Goal: Task Accomplishment & Management: Complete application form

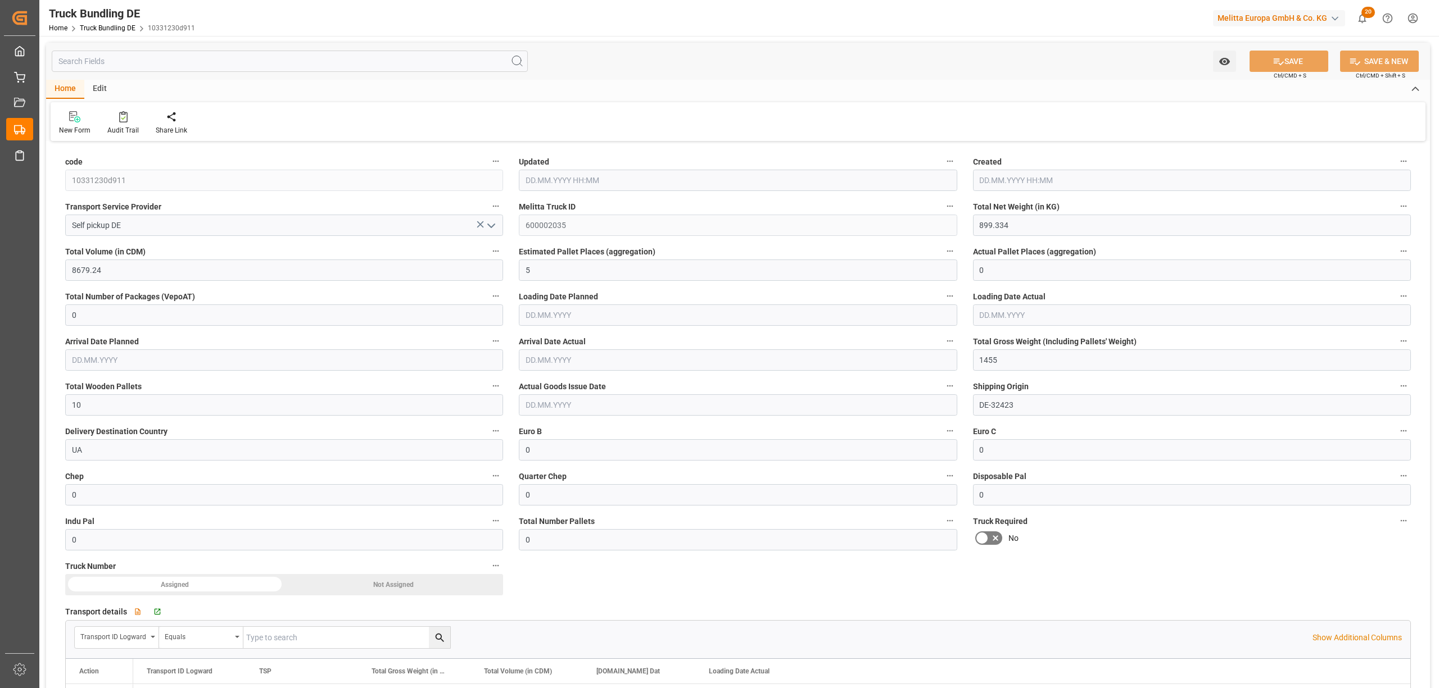
type input "27.08.2025 11:32"
type input "20.08.2025"
type input "[DATE]"
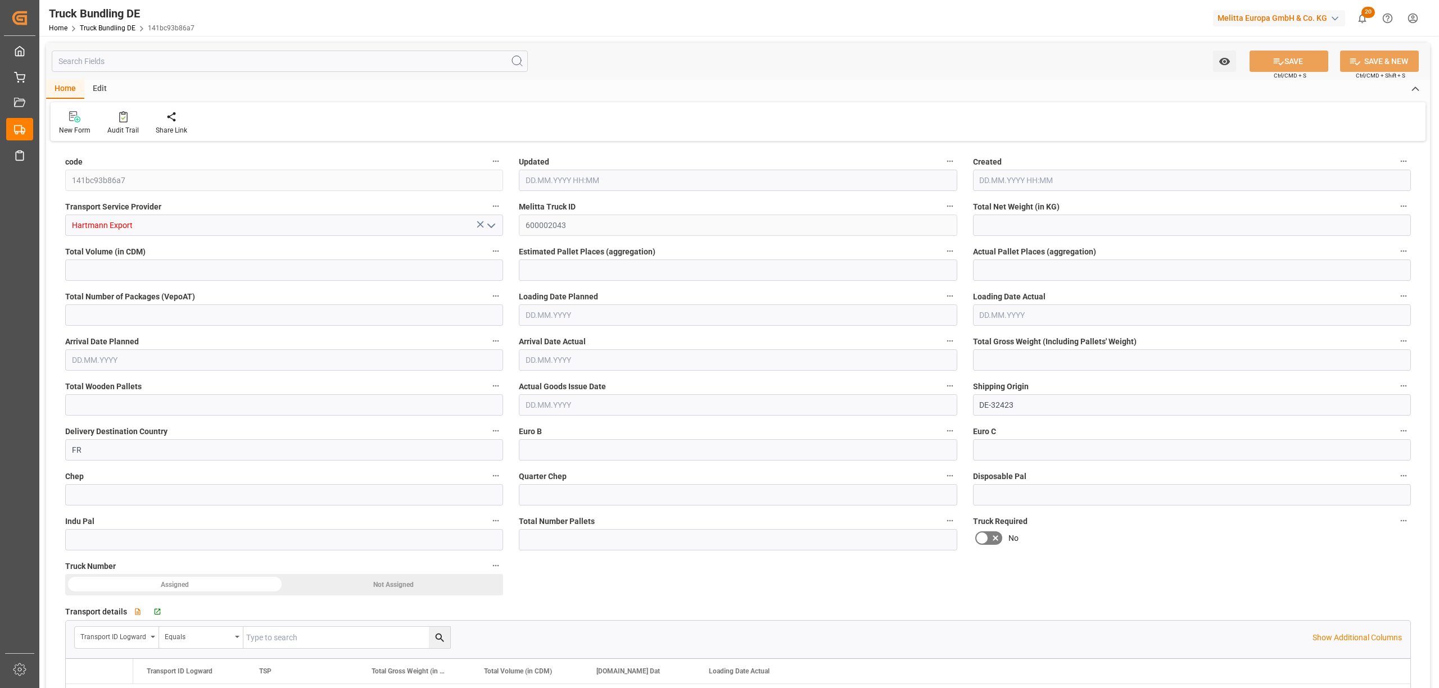
type input "7002.72"
type input "65067.84"
type input "33"
type input "0"
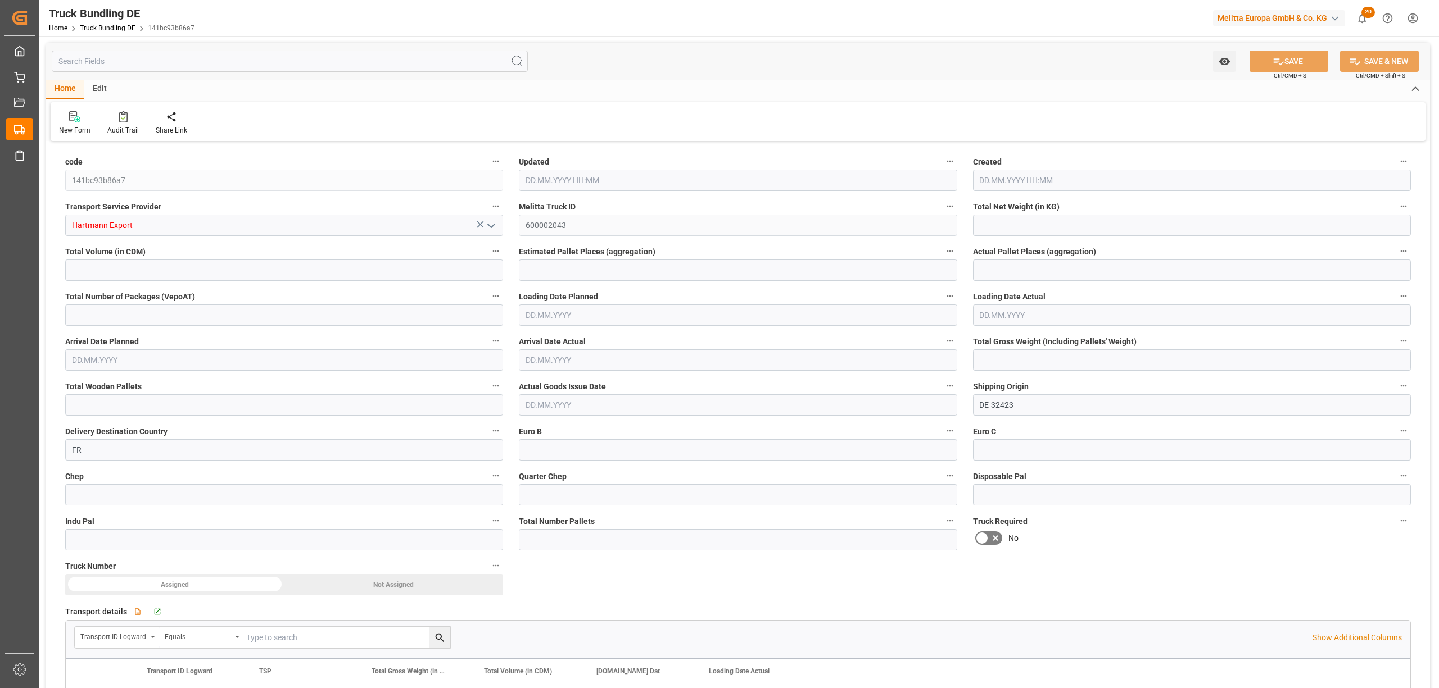
type input "10584"
type input "66"
type input "0"
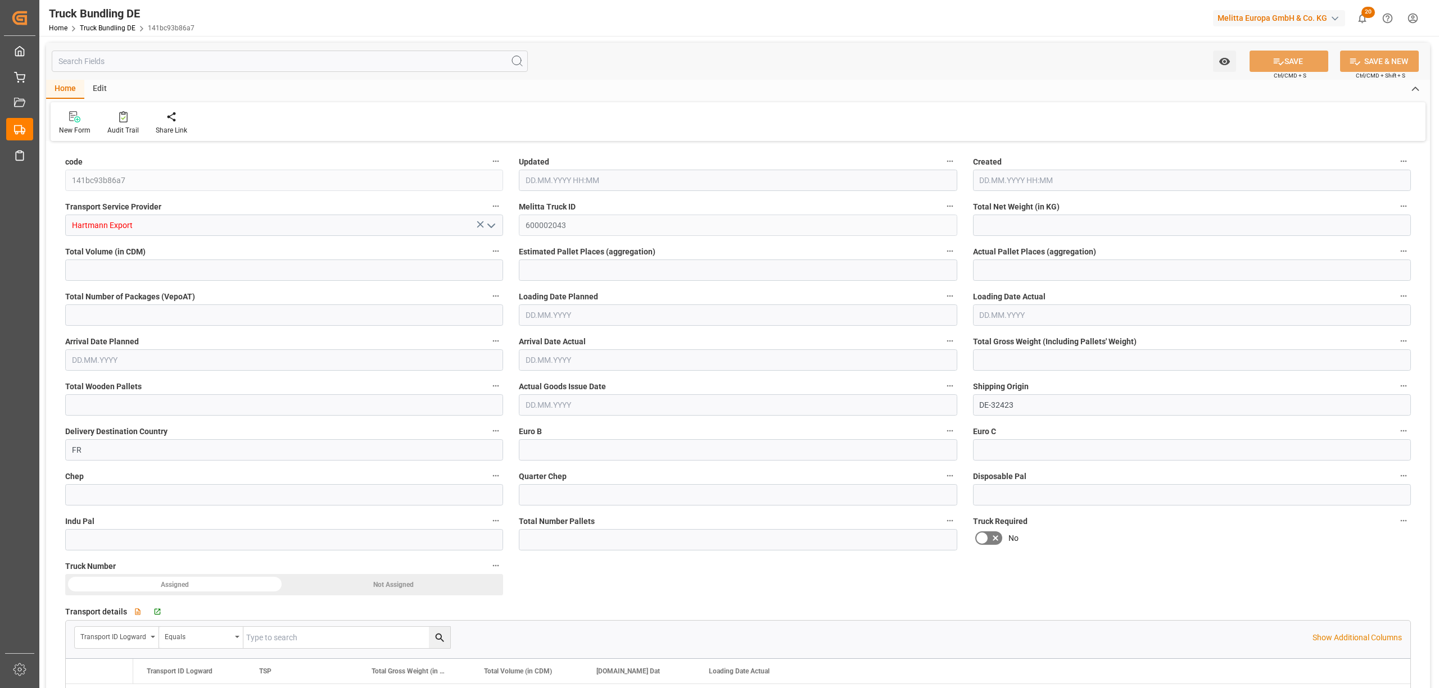
type input "0"
type input "27.08.2025 11:41"
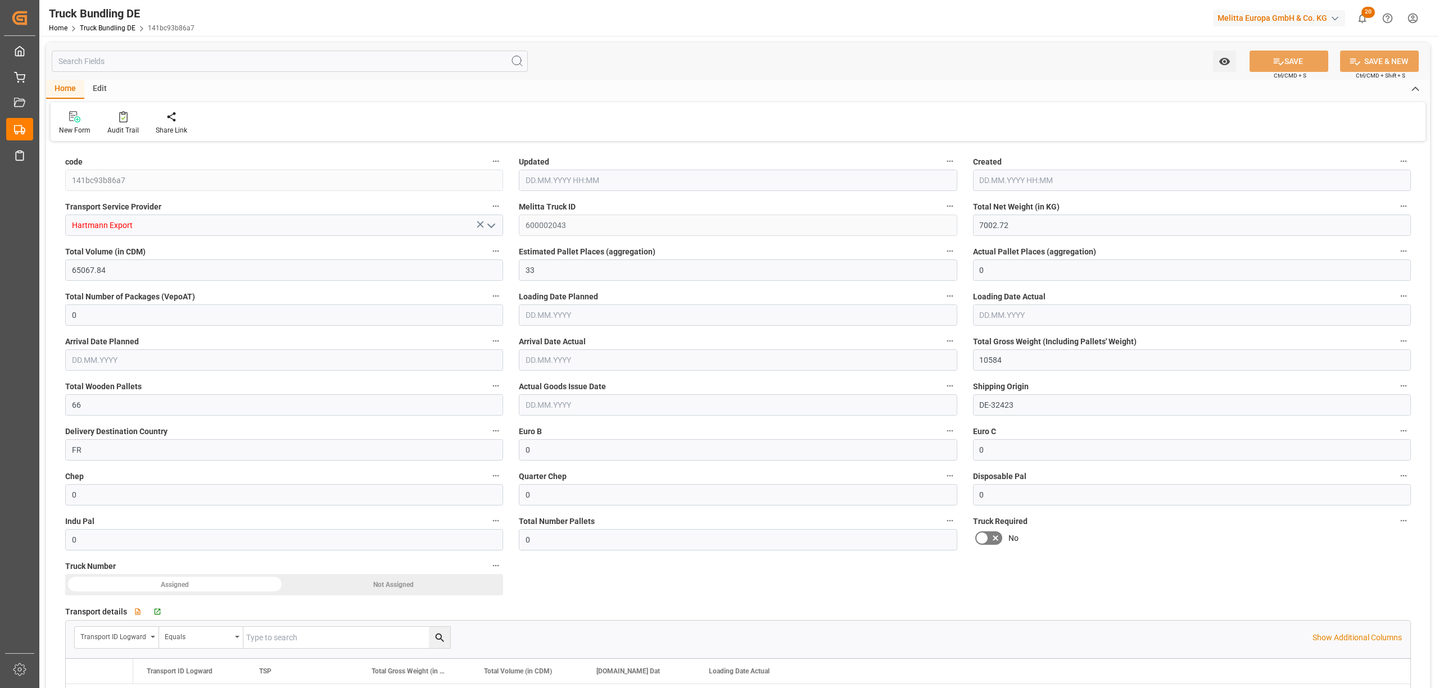
type input "27.08.2025 11:41"
type input "29.08.2025"
type input "02.09.2025"
type input "27.08.2025"
type input "5809.605"
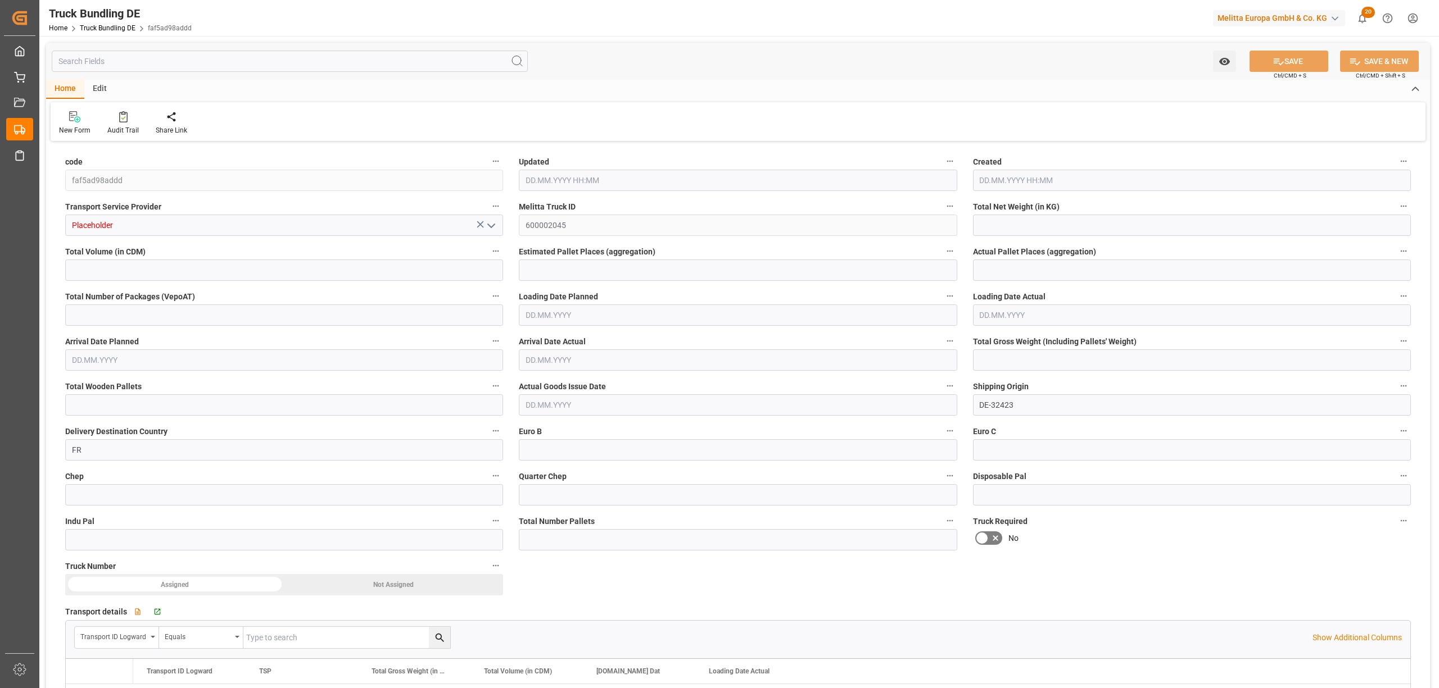
type input "56962.212"
type input "34"
type input "0"
type input "8935"
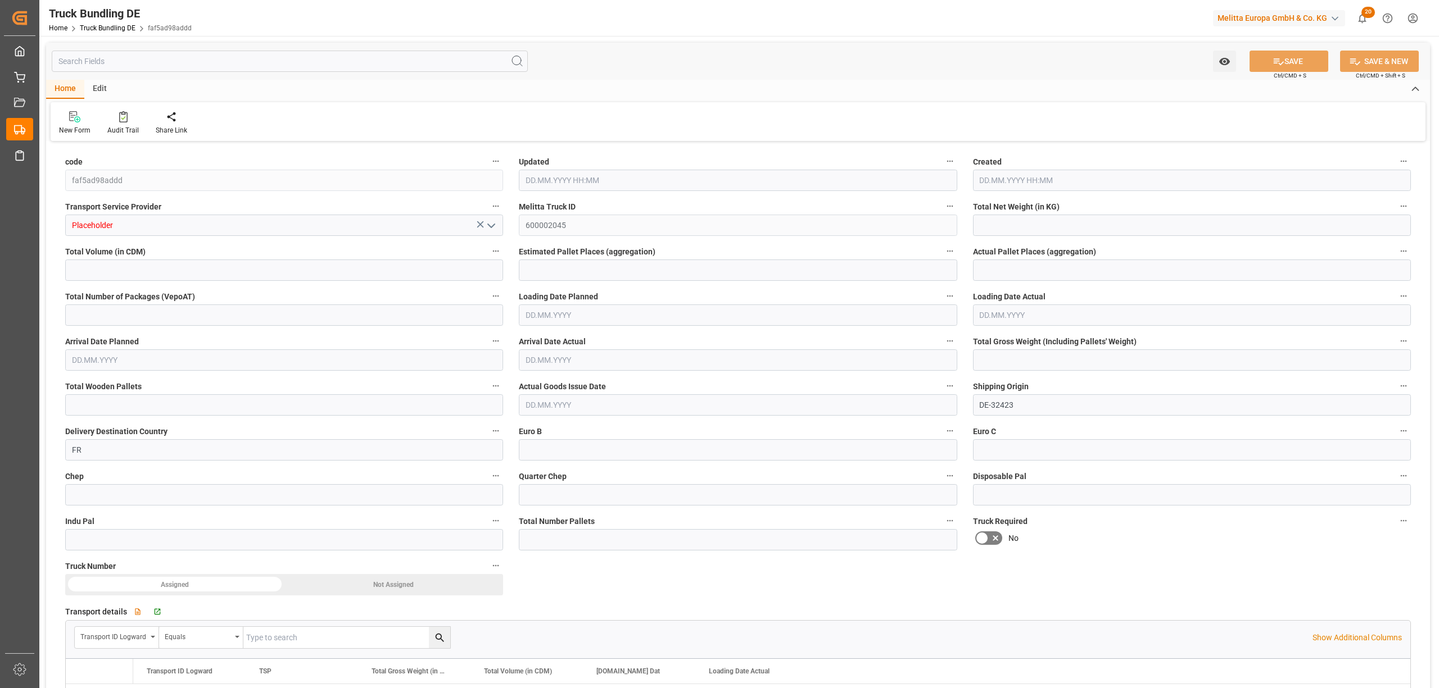
type input "59"
type input "0"
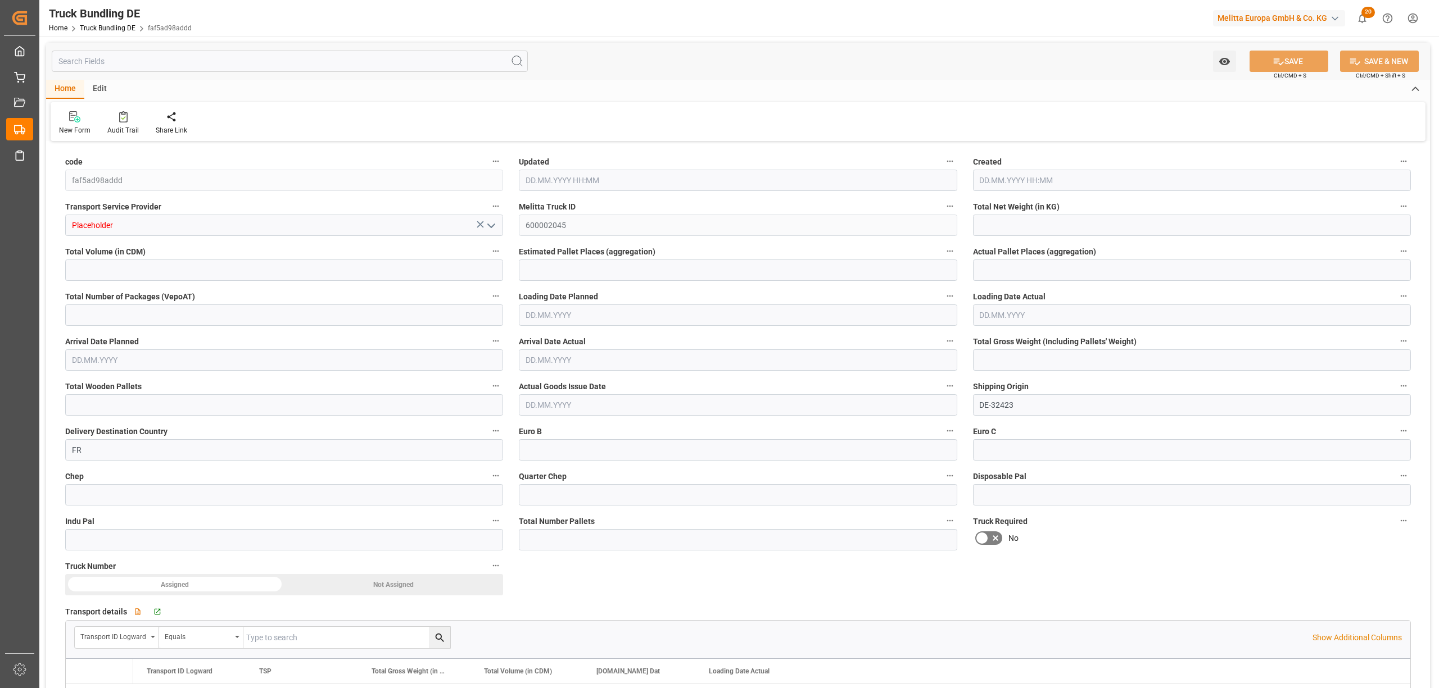
type input "0"
type input "27.08.2025 11:50"
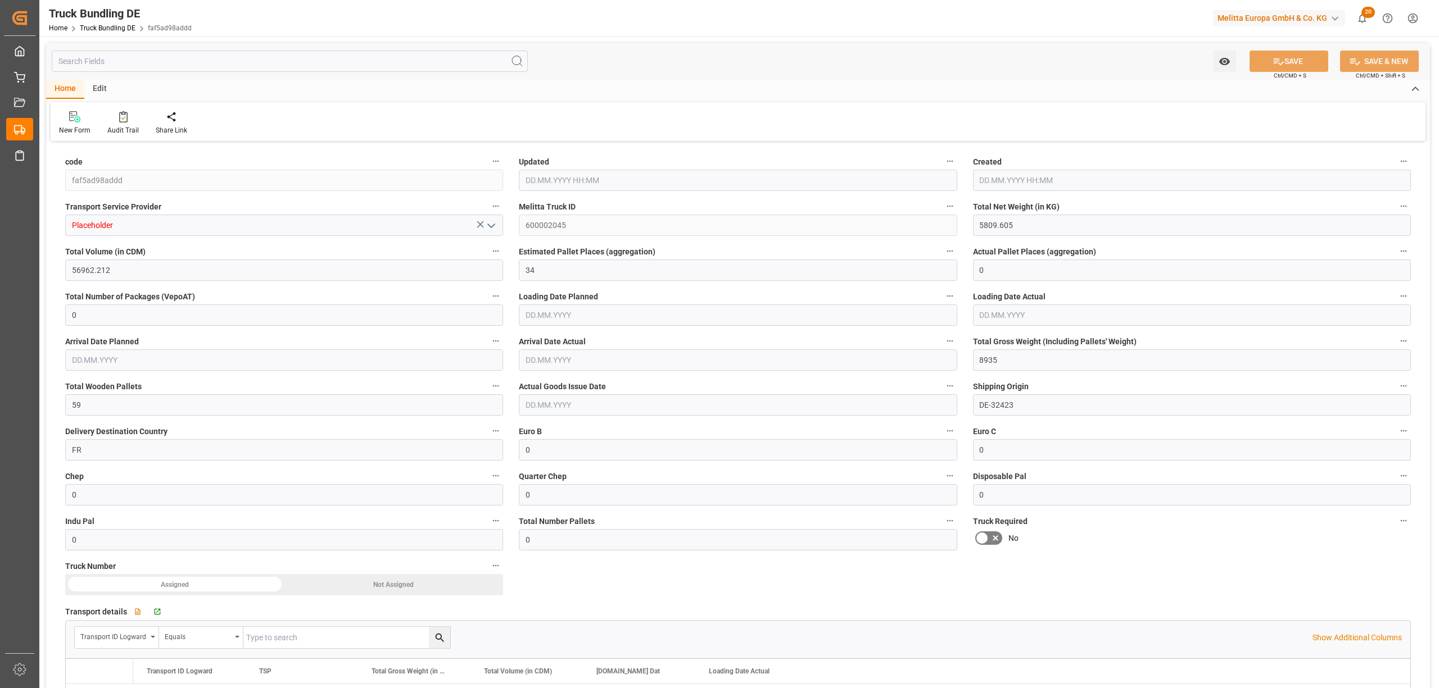
type input "28.08.2025"
type input "[DATE]"
type input "5804.64"
type input "56237.76"
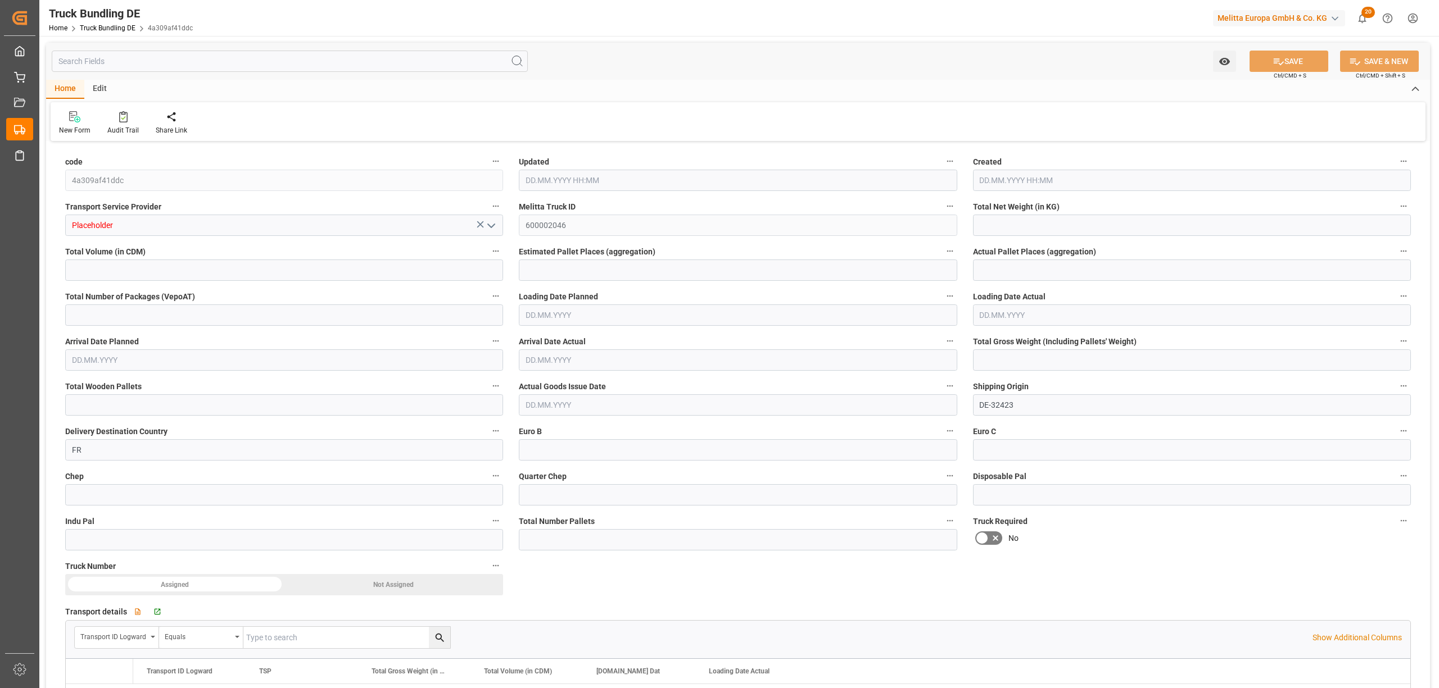
type input "33"
type input "0"
type input "9000"
type input "66"
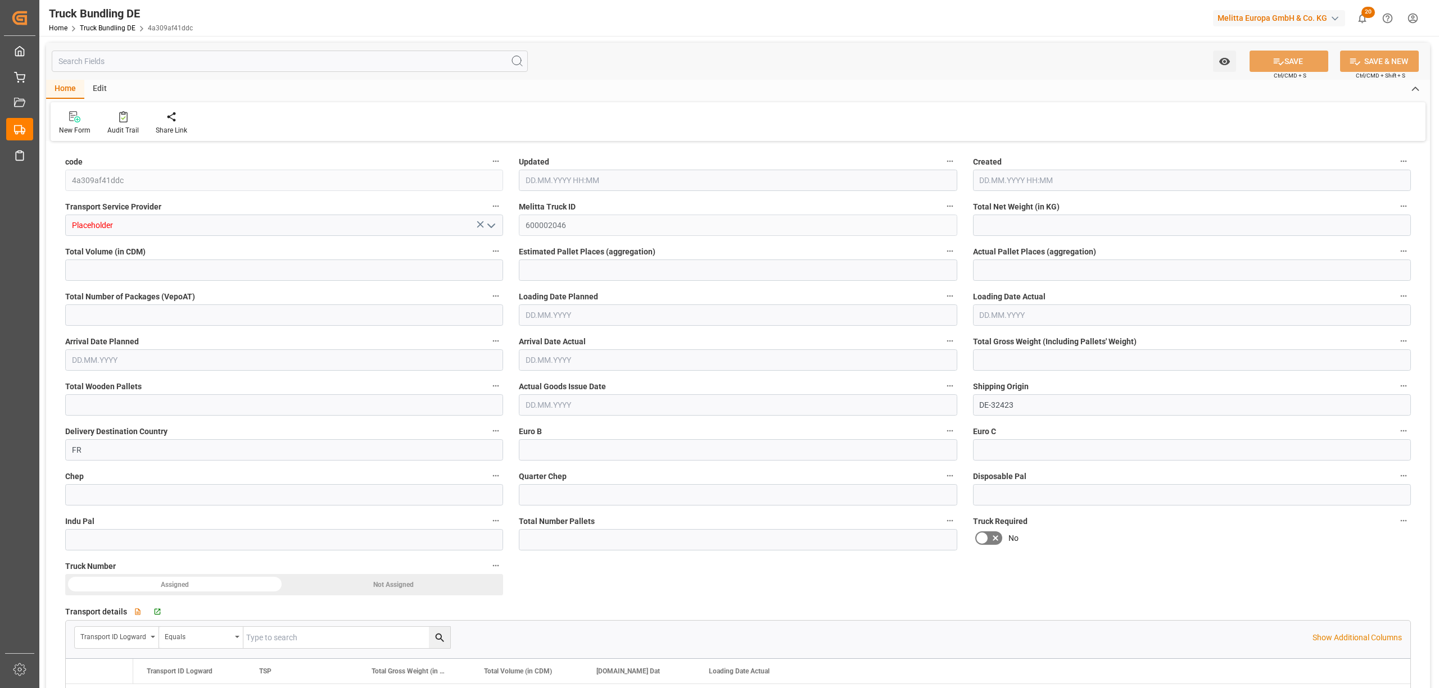
type input "0"
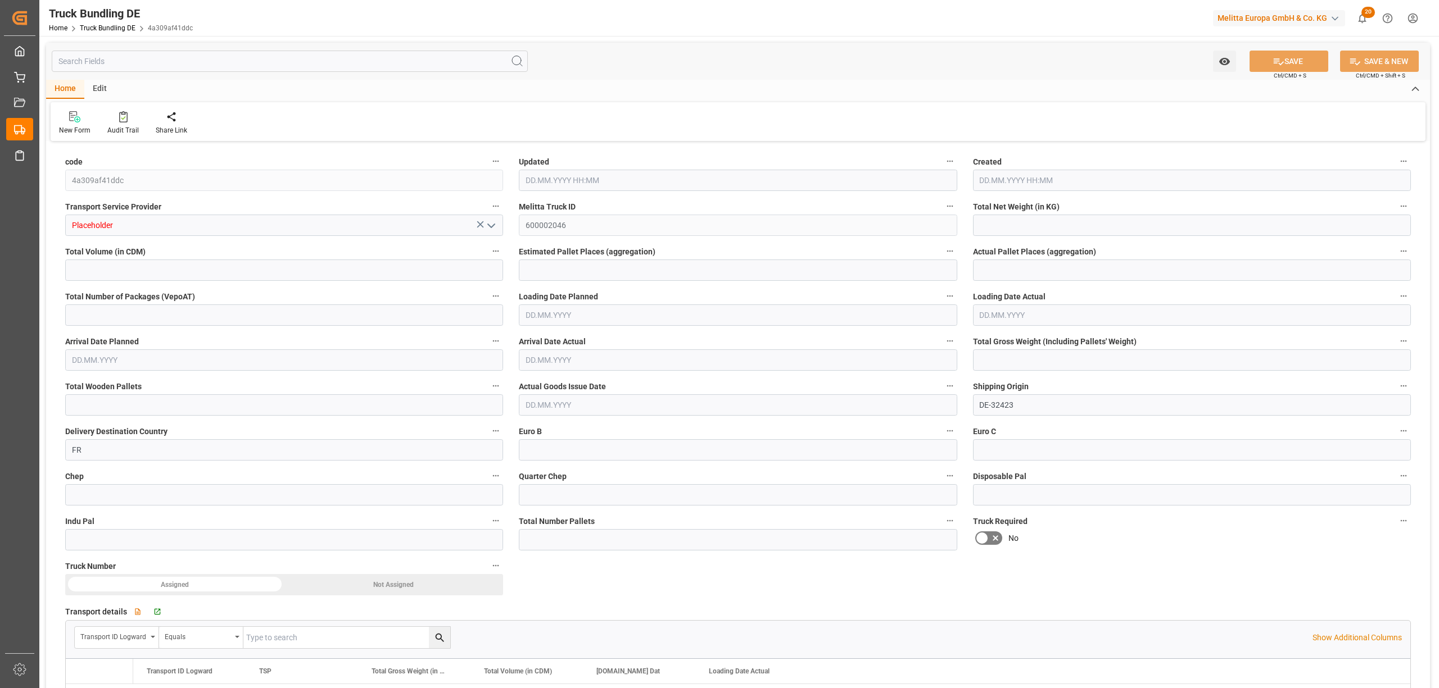
type input "0"
type input "27.08.2025 11:55"
type input "28.08.2025"
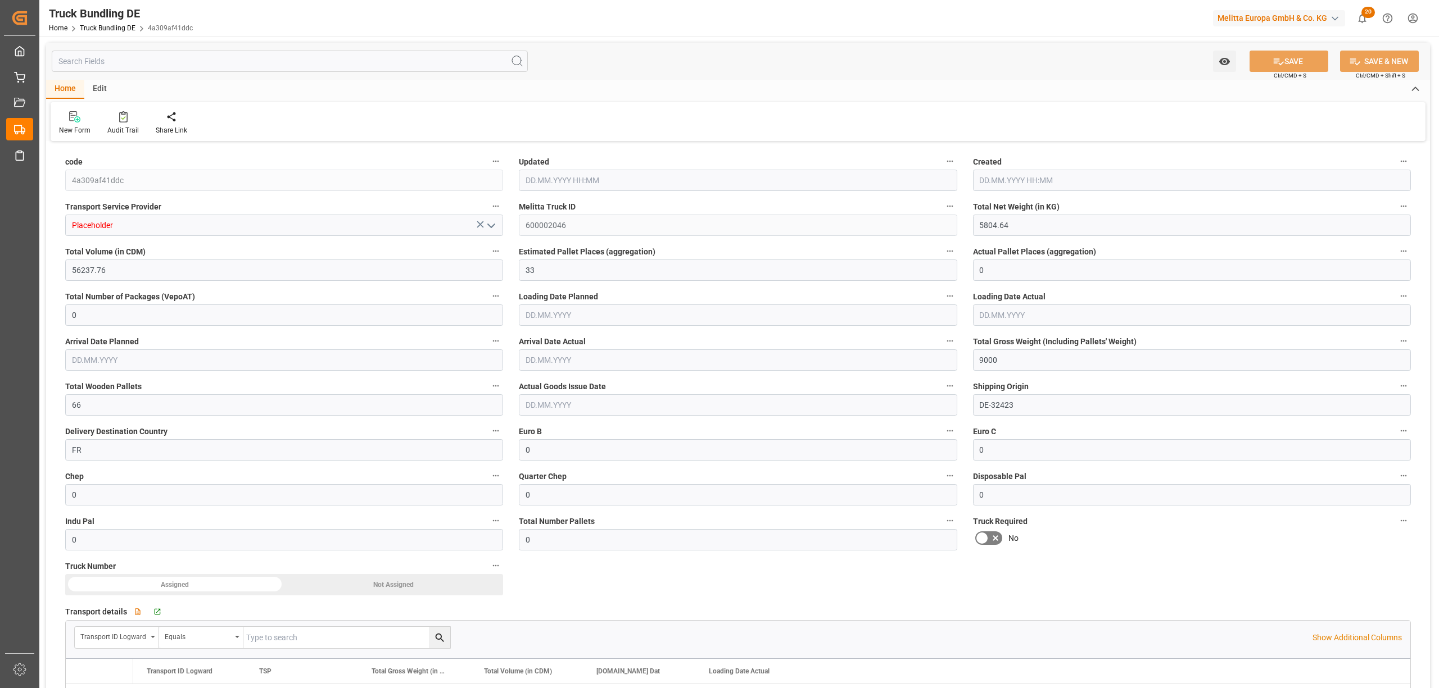
type input "[DATE]"
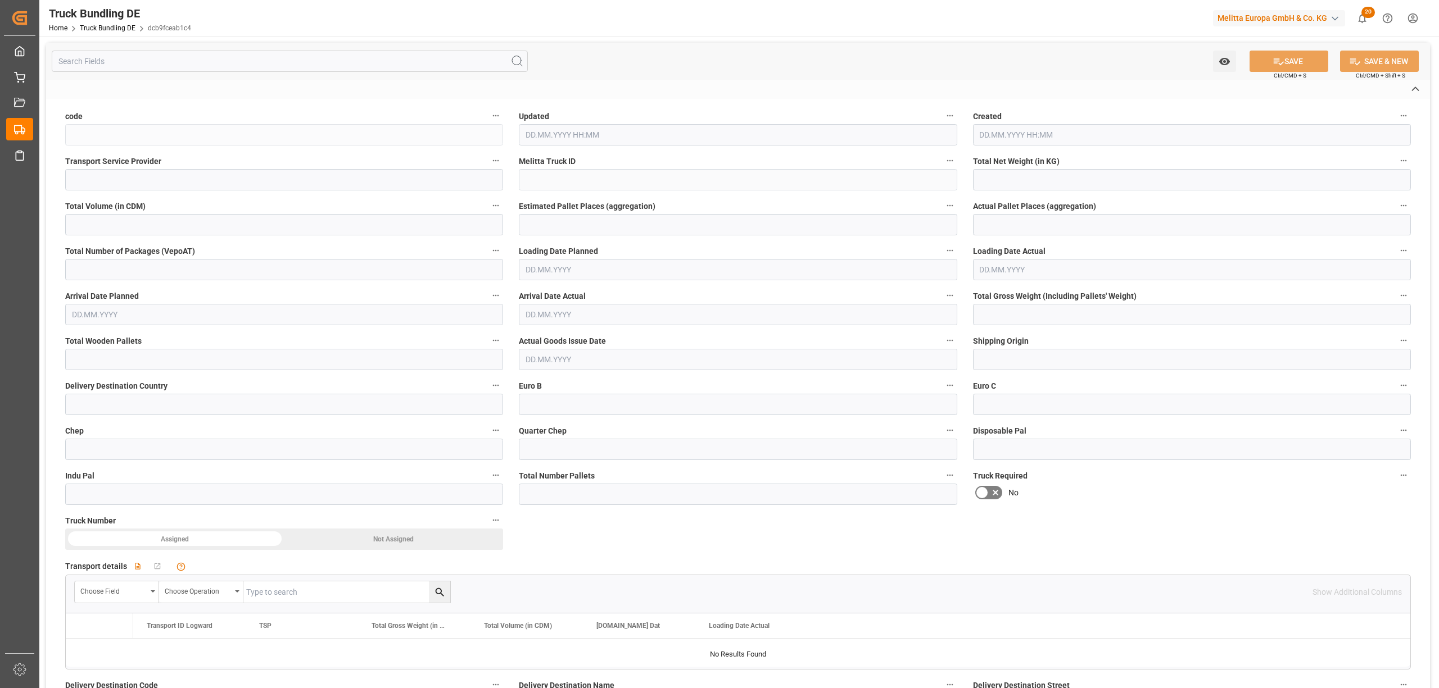
type input "dcb9fceab1c4"
type input "Hartmann Export"
type input "600002047"
type input "DE-32423"
type input "GR"
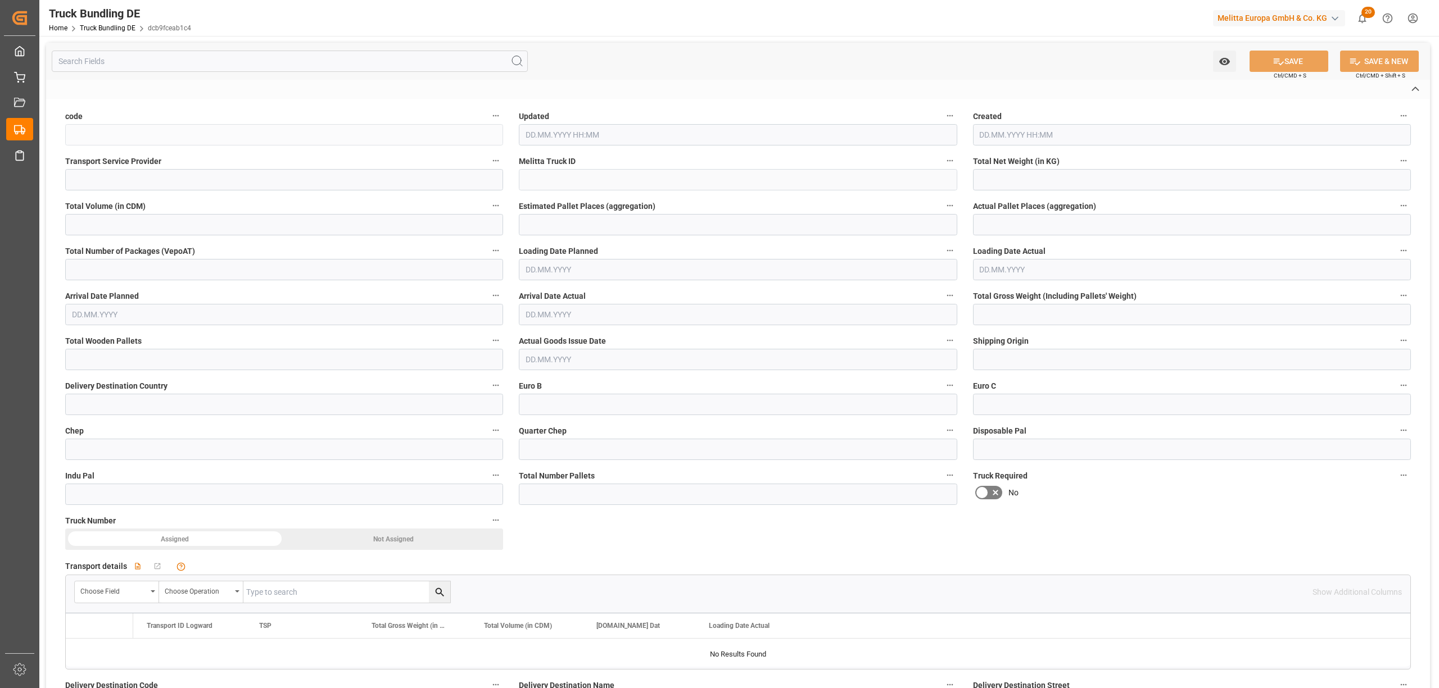
type textarea "0000026013"
type textarea "KAPAEMPORIO"
type textarea "[PERSON_NAME]"
type textarea "61100"
type textarea "KILKIS"
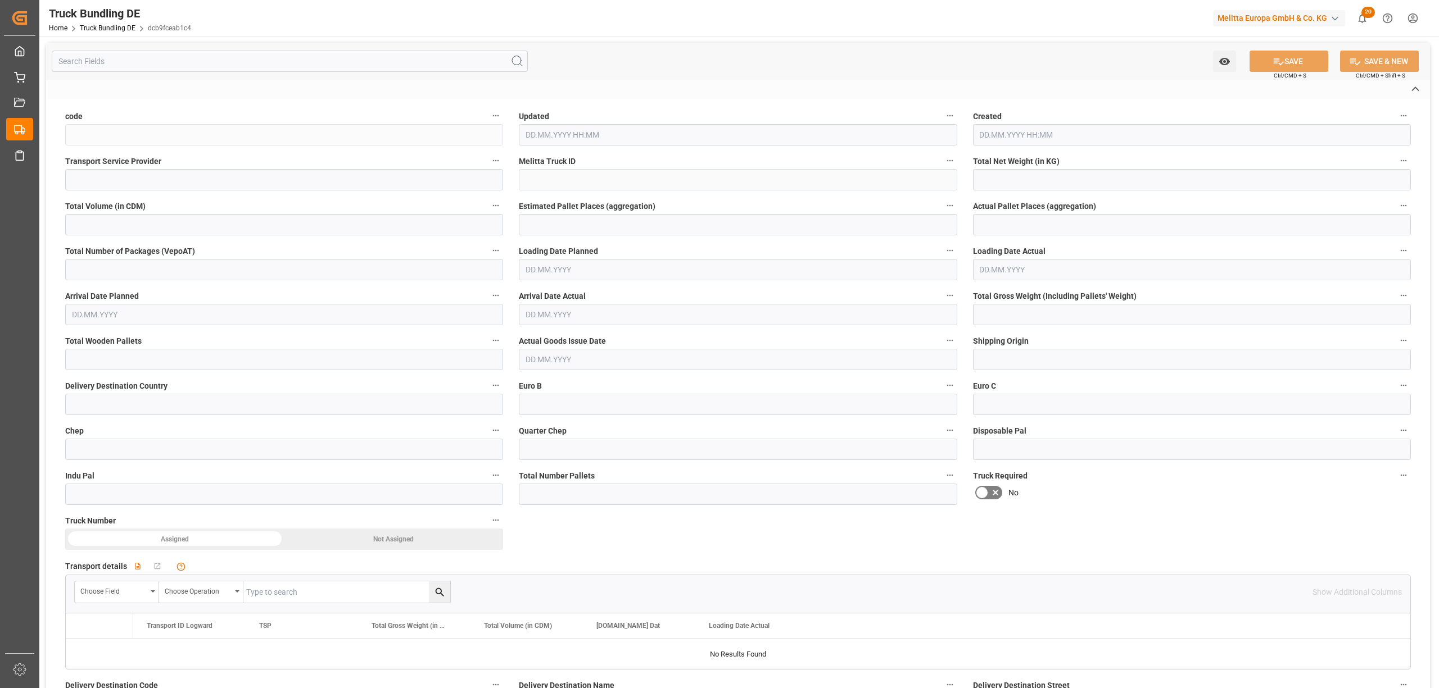
type textarea "61"
type input "1441.388"
type input "20985.442"
type input "13"
type input "0"
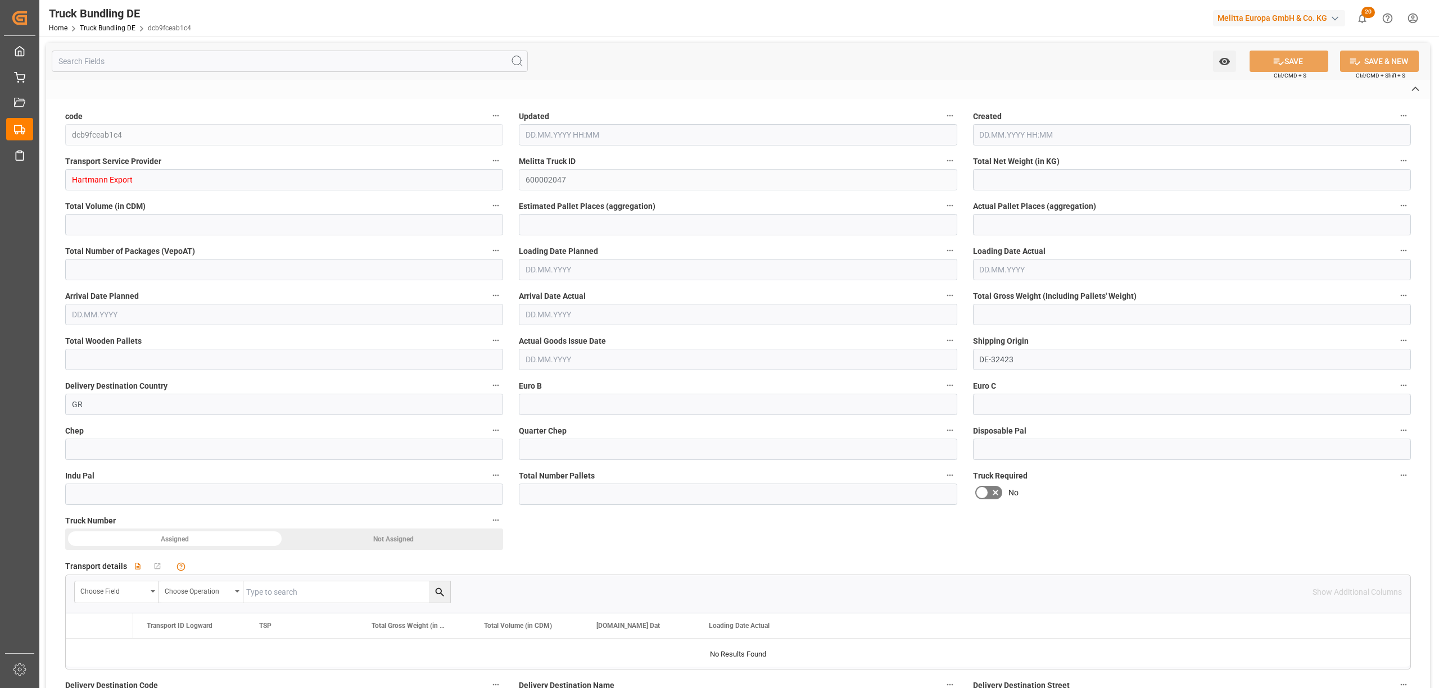
type input "0"
type input "2255"
type input "13"
type input "0"
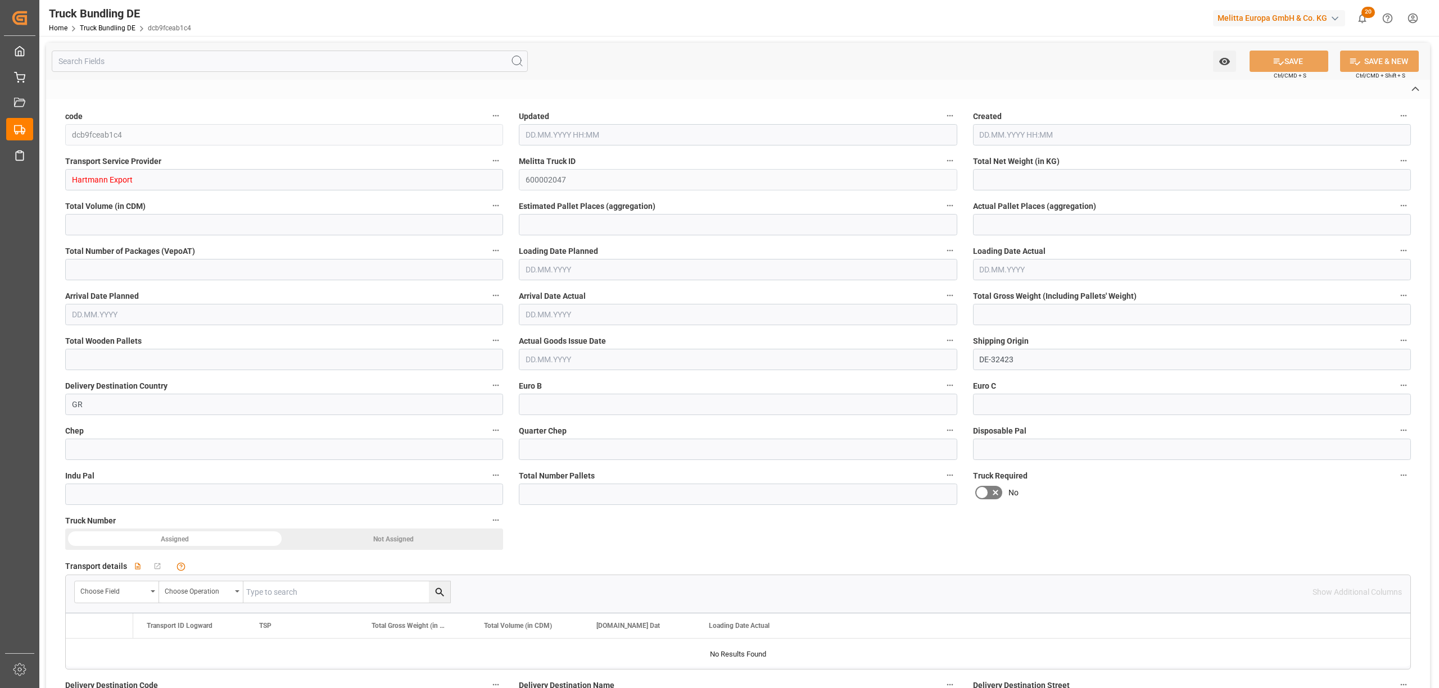
type input "0"
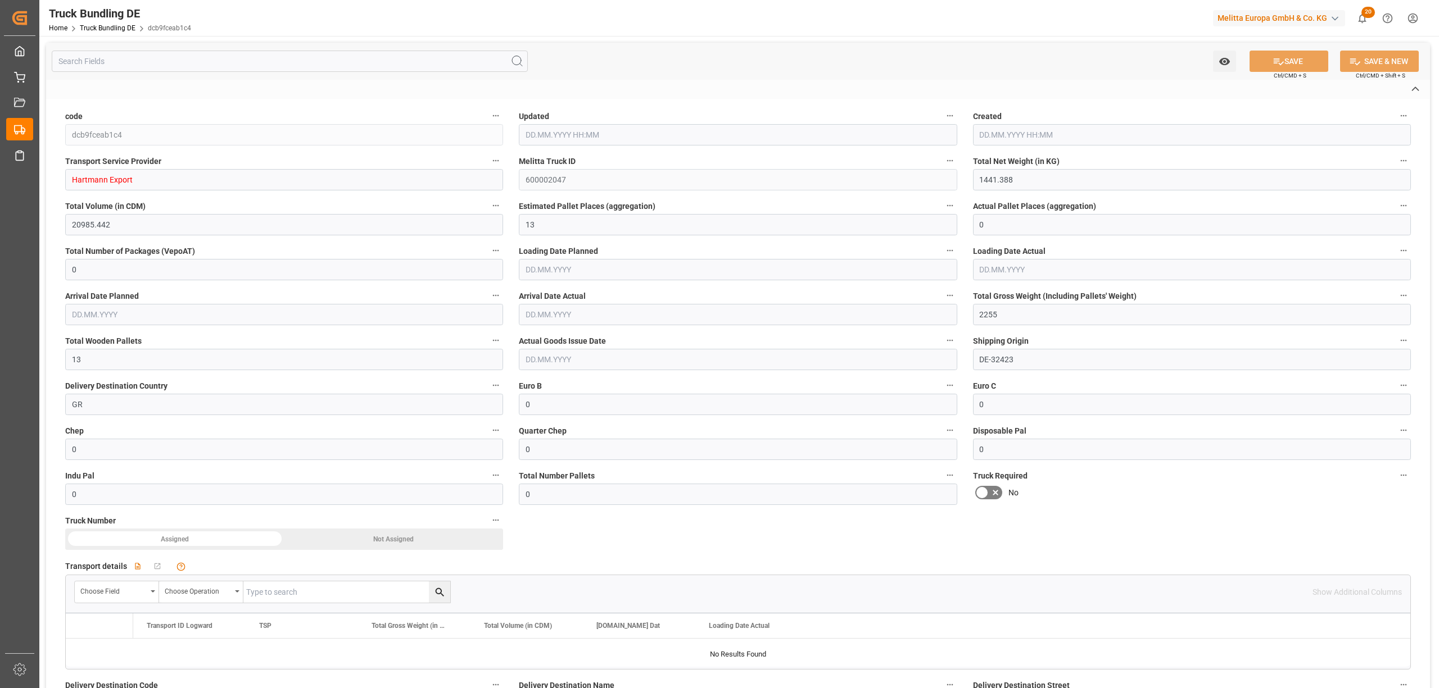
type input "27.08.2025 12:50"
type input "01.09.2025"
type input "08.09.2025"
type input "27.08.2025"
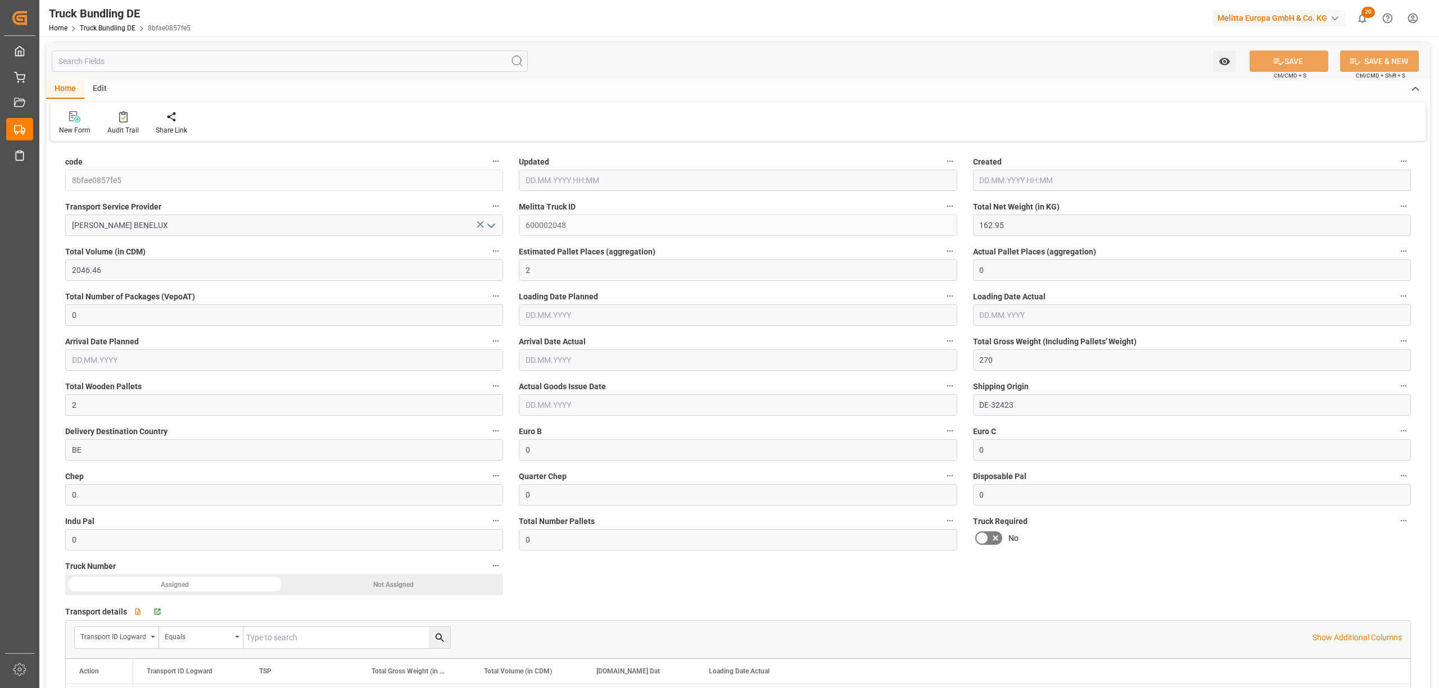
type input "27.08.2025 13:01"
type input "28.08.2025"
type input "29.08.2025"
type input "27.08.2025"
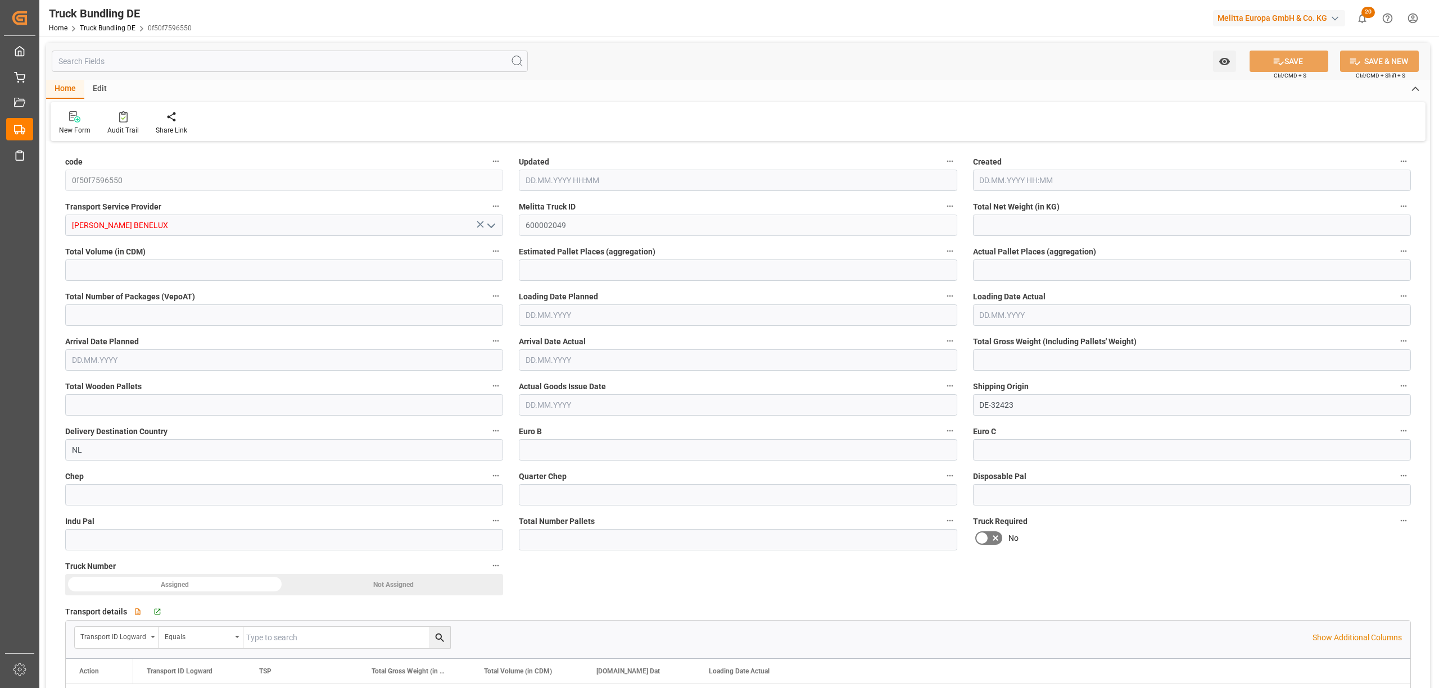
type input "138.168"
type input "1495.64"
type input "2"
type input "0"
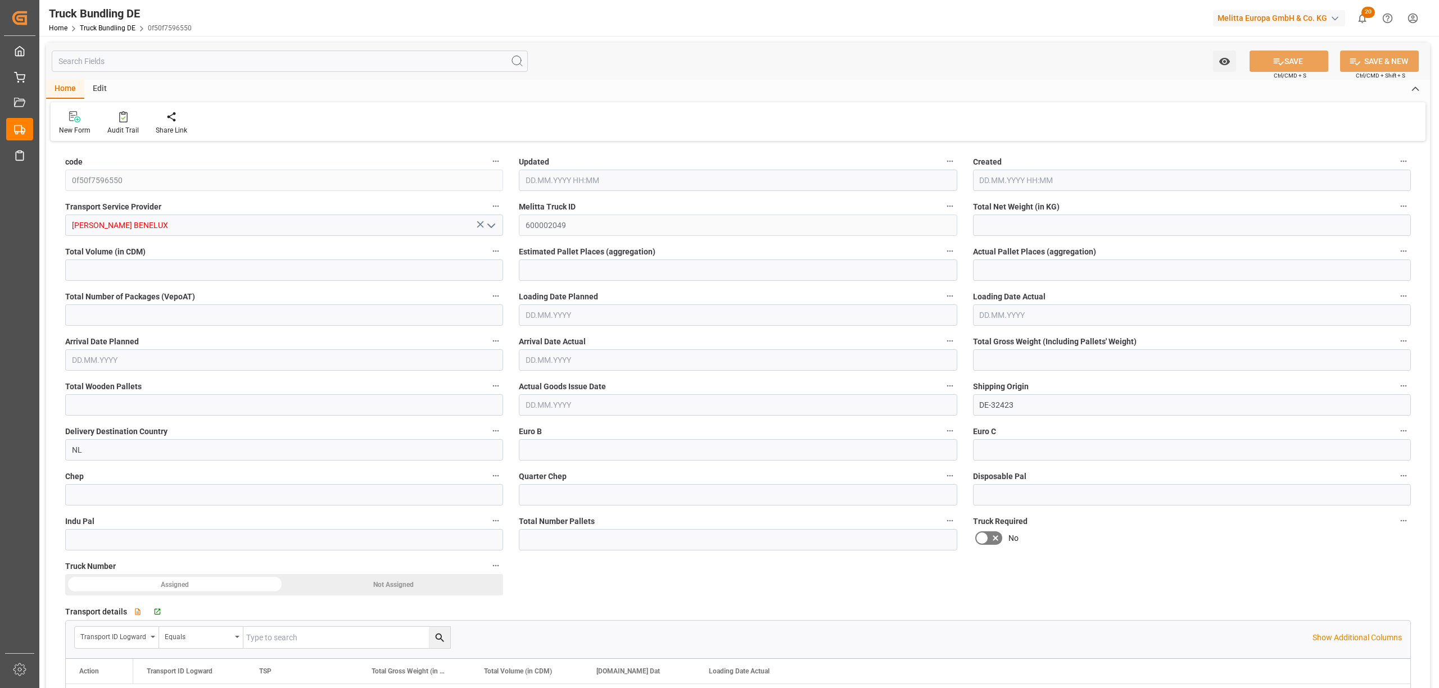
type input "211"
type input "2"
type input "0"
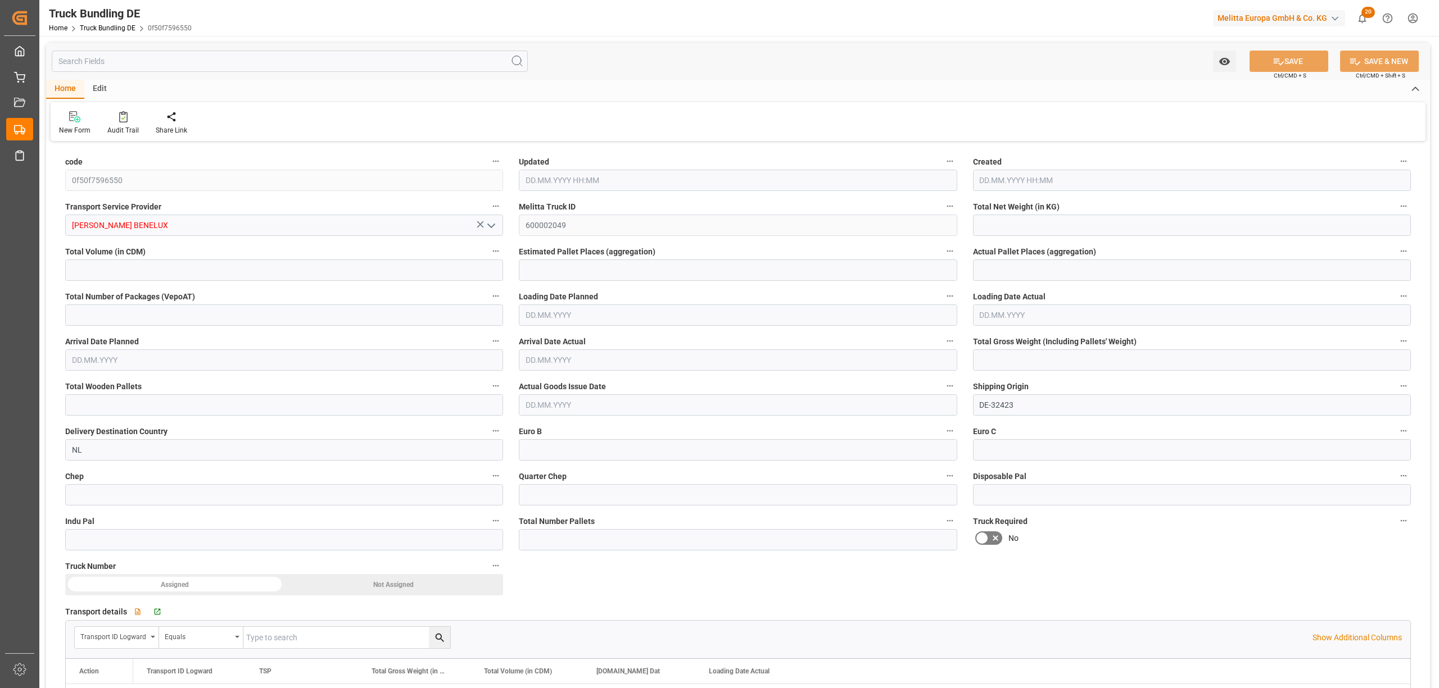
type input "0"
type input "27.08.2025 13:01"
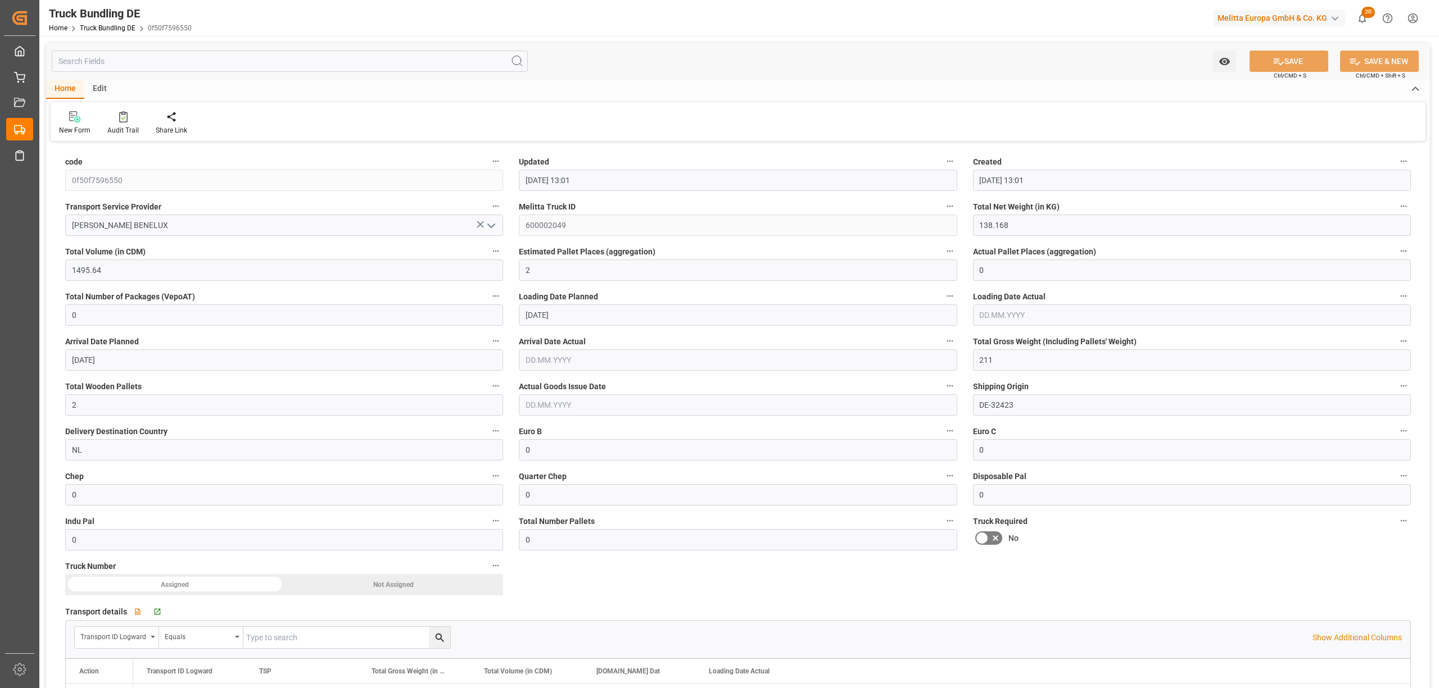
type input "27.08.2025 13:01"
type input "[DATE]"
type input "29.08.2025"
type input "[DATE]"
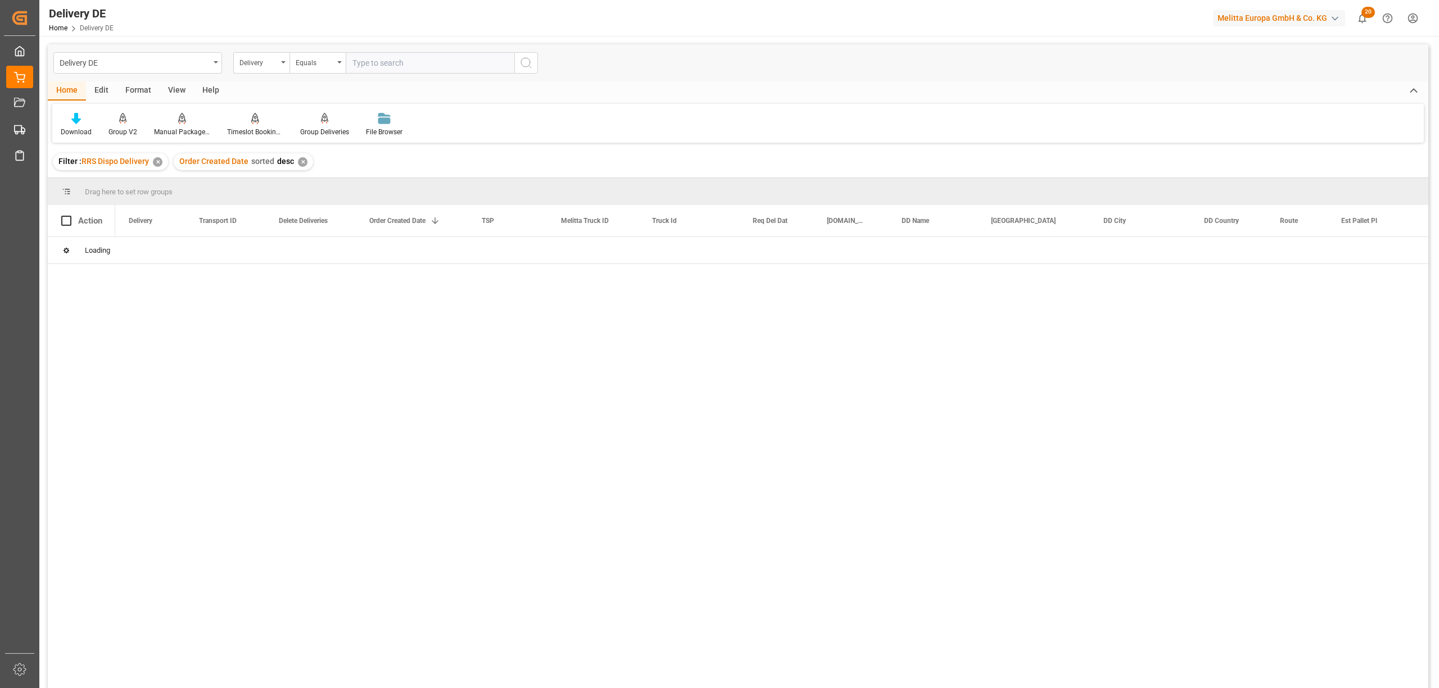
click at [374, 66] on input "text" at bounding box center [430, 62] width 169 height 21
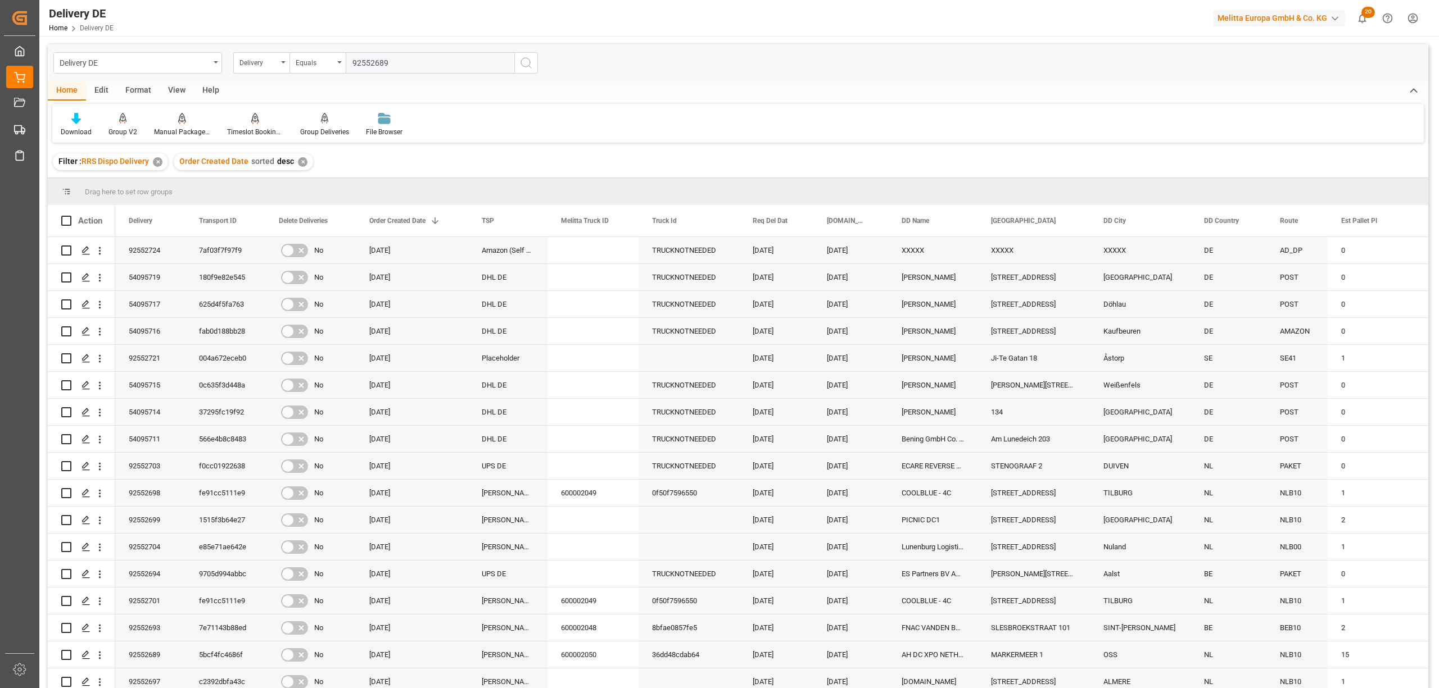
type input "92552689"
click at [525, 64] on icon "search button" at bounding box center [525, 62] width 13 height 13
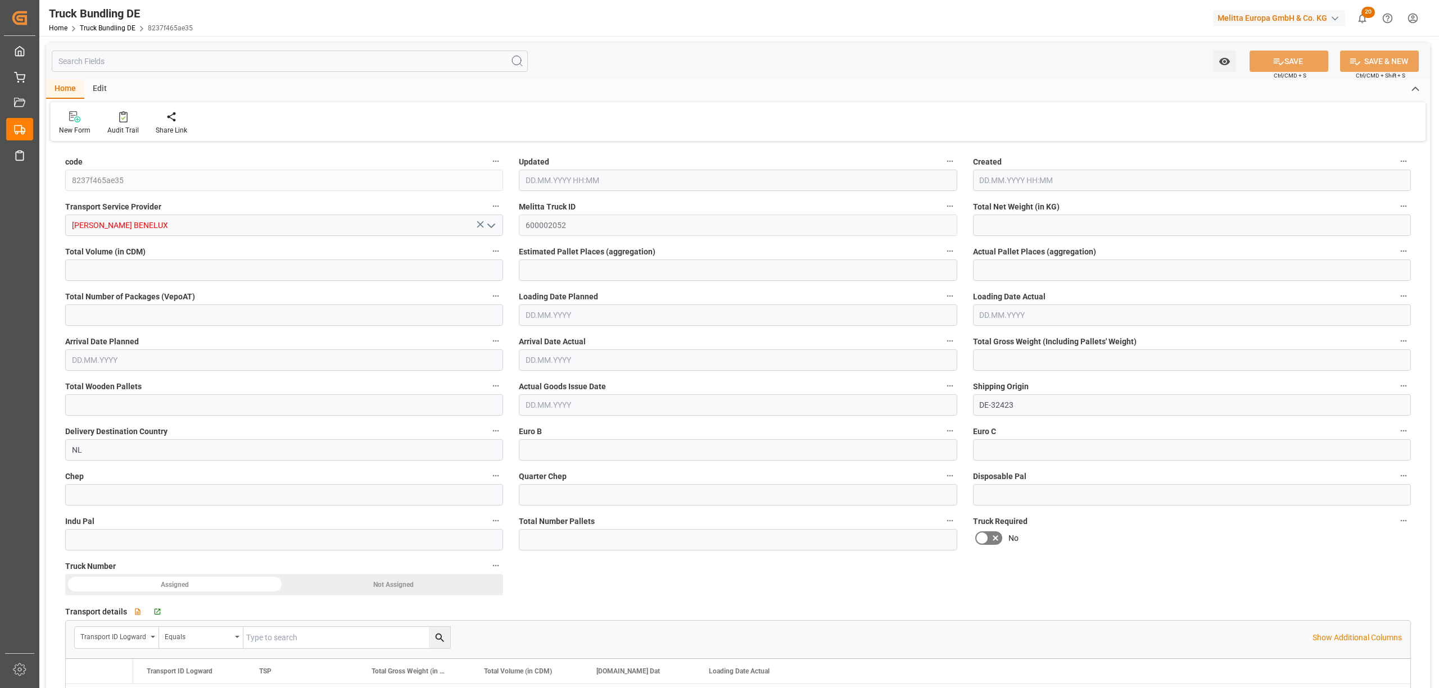
type input "1192.32"
type input "8215.2"
type input "5"
type input "0"
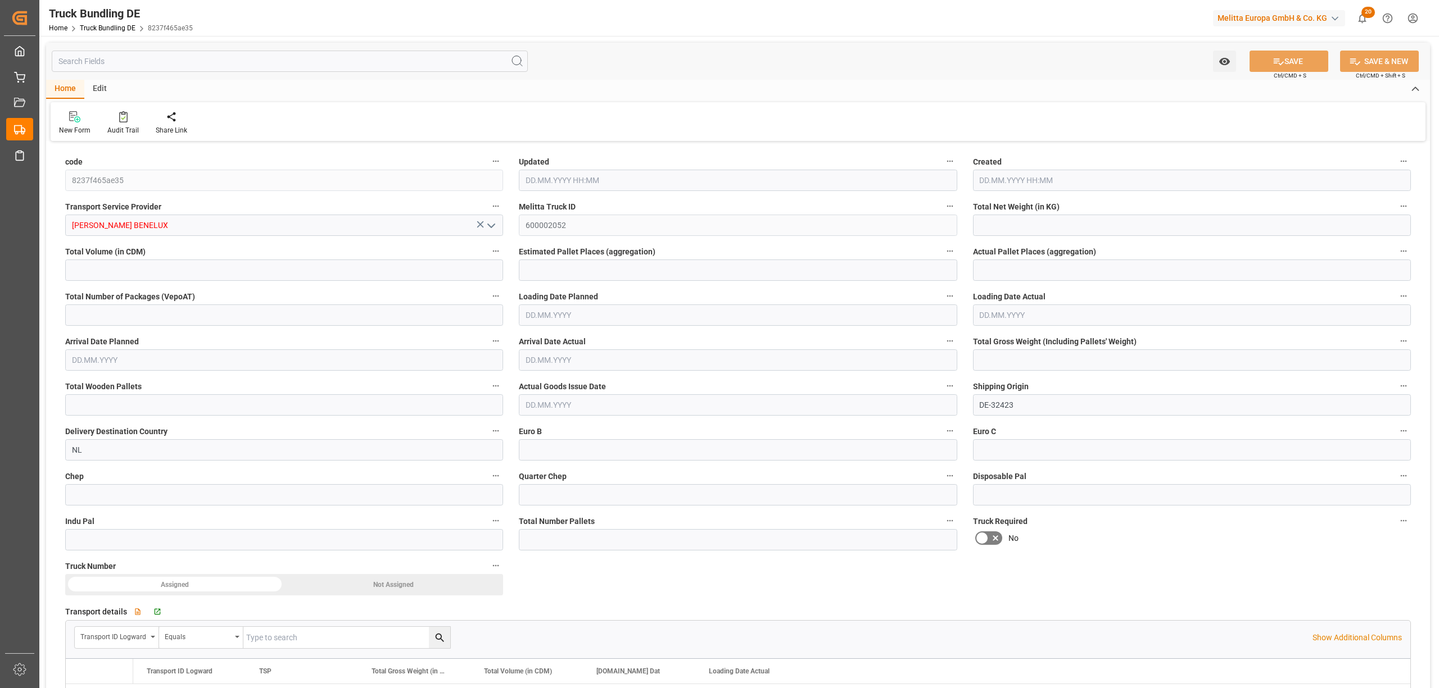
type input "1565"
type input "5"
type input "0"
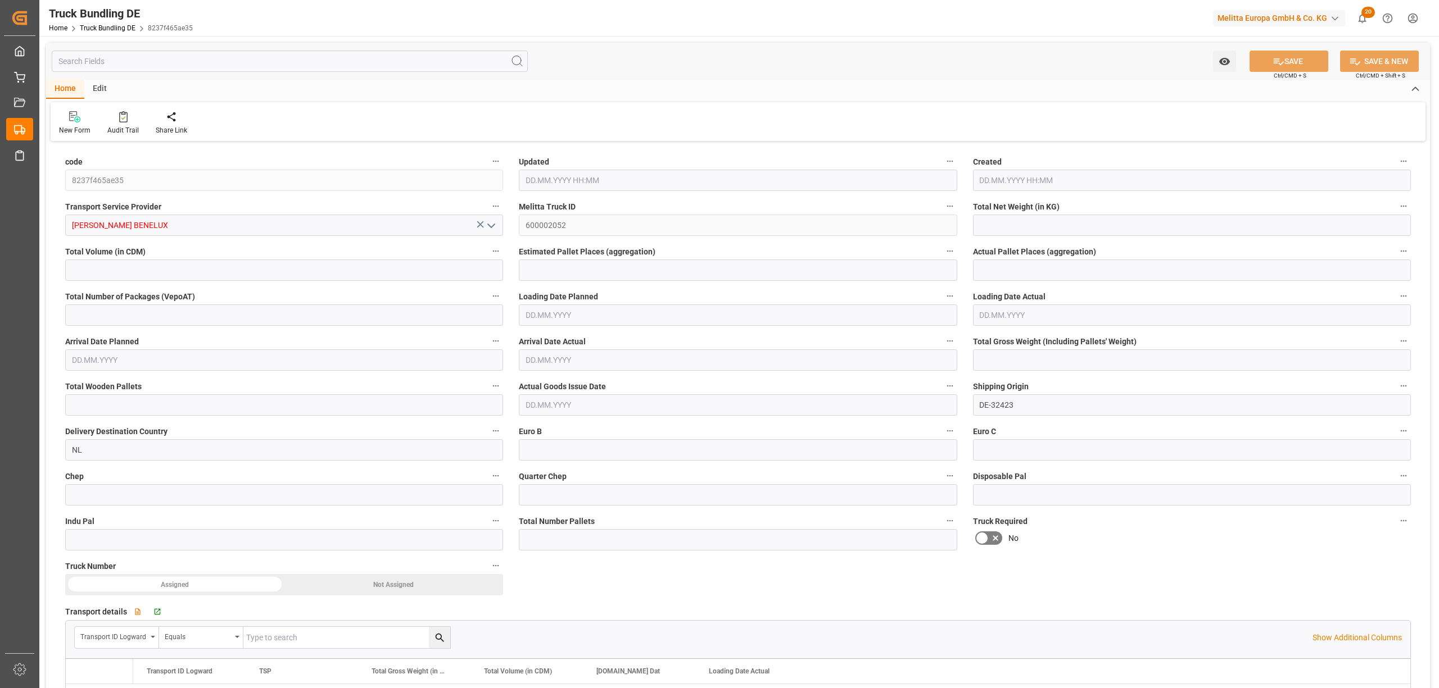
type input "0"
type input "27.08.2025 13:09"
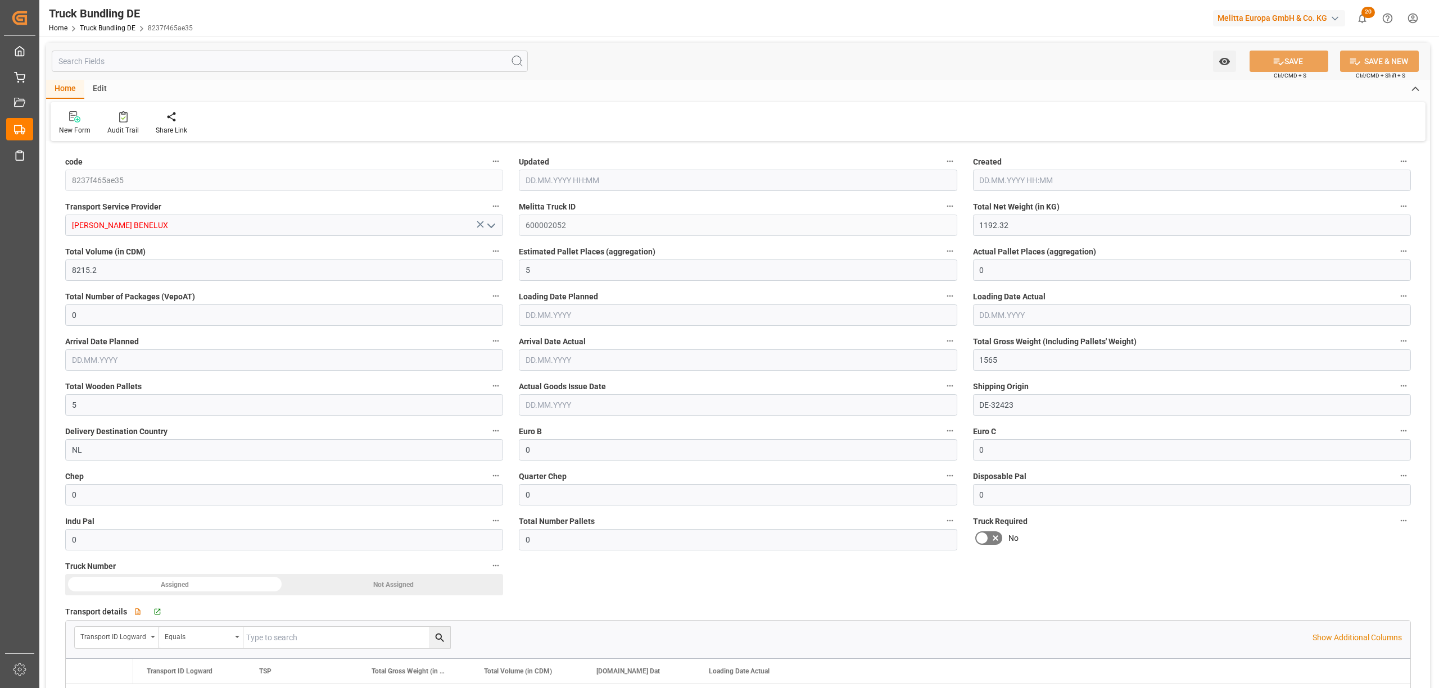
type input "27.08.2025 13:09"
type input "[DATE]"
type input "29.08.2025"
type input "[DATE]"
type input "3960.922"
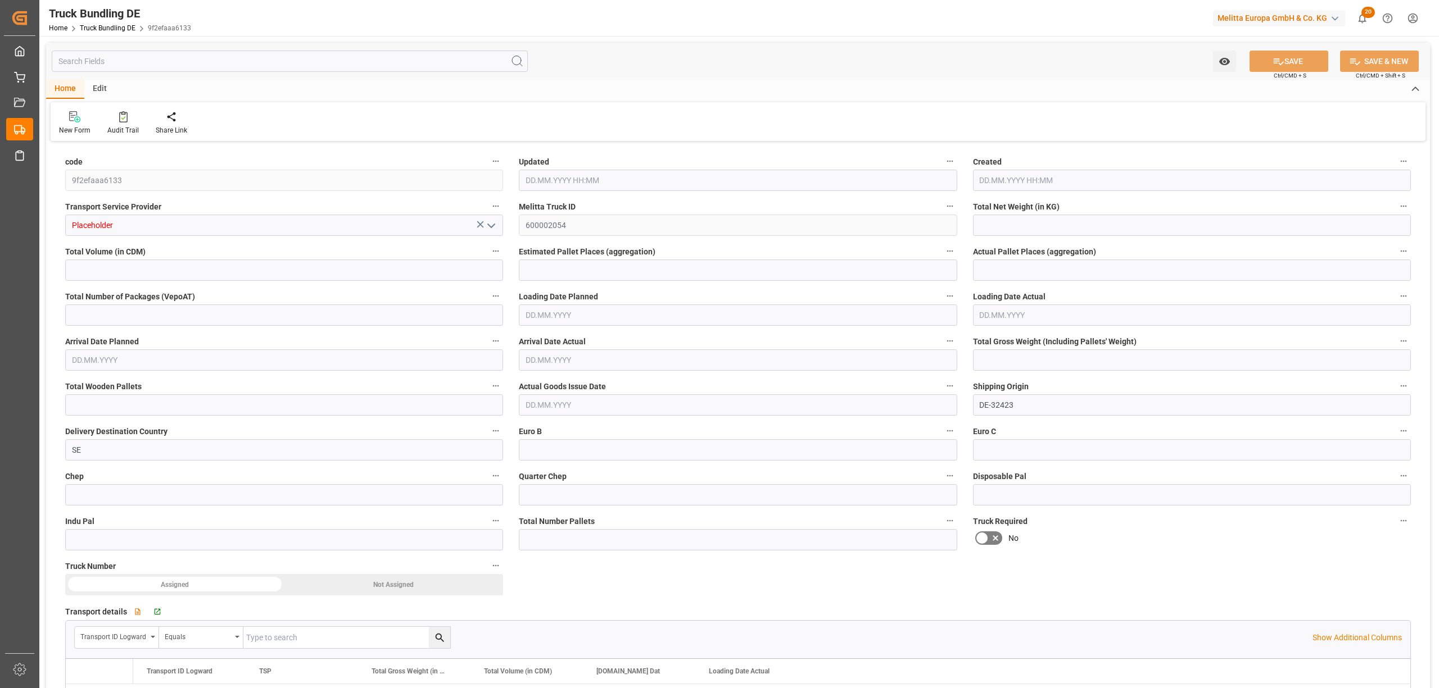
type input "47303.044"
type input "33"
type input "0"
type input "6654"
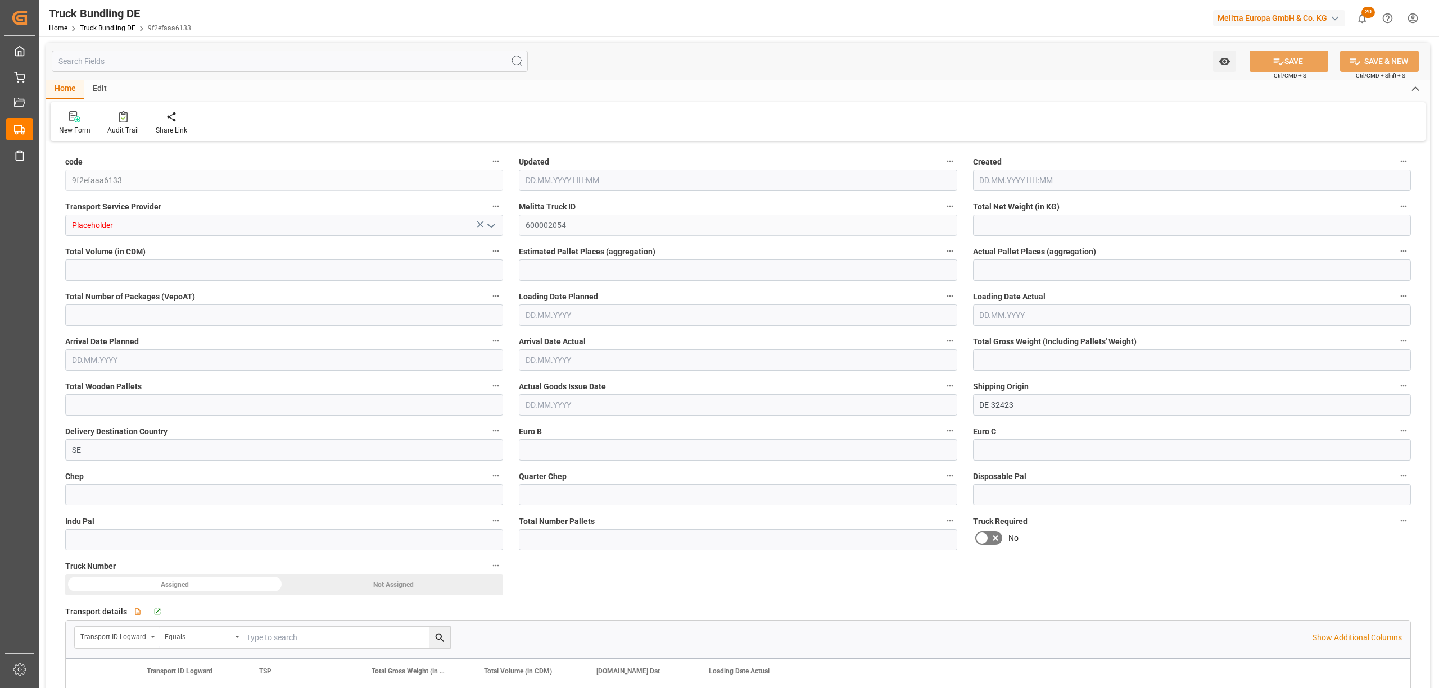
type input "50"
type input "0"
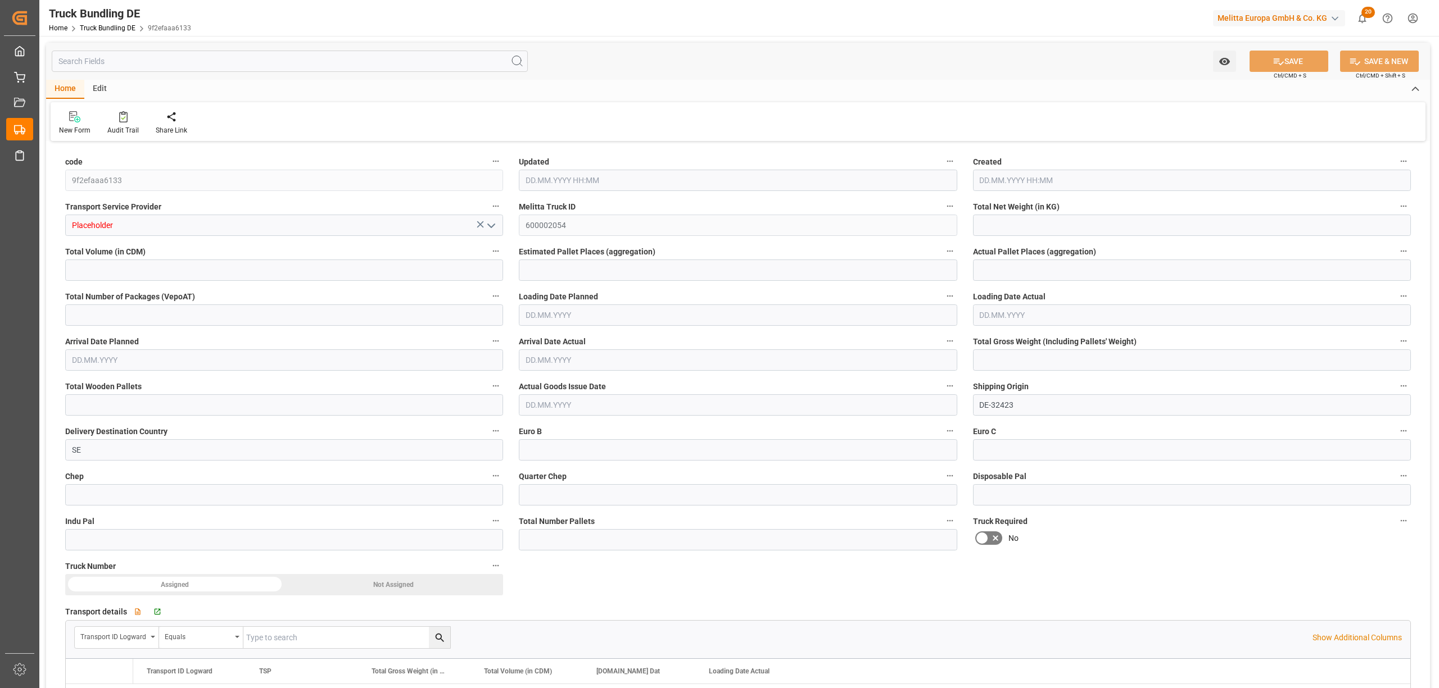
type input "0"
type input "[DATE] 13:23"
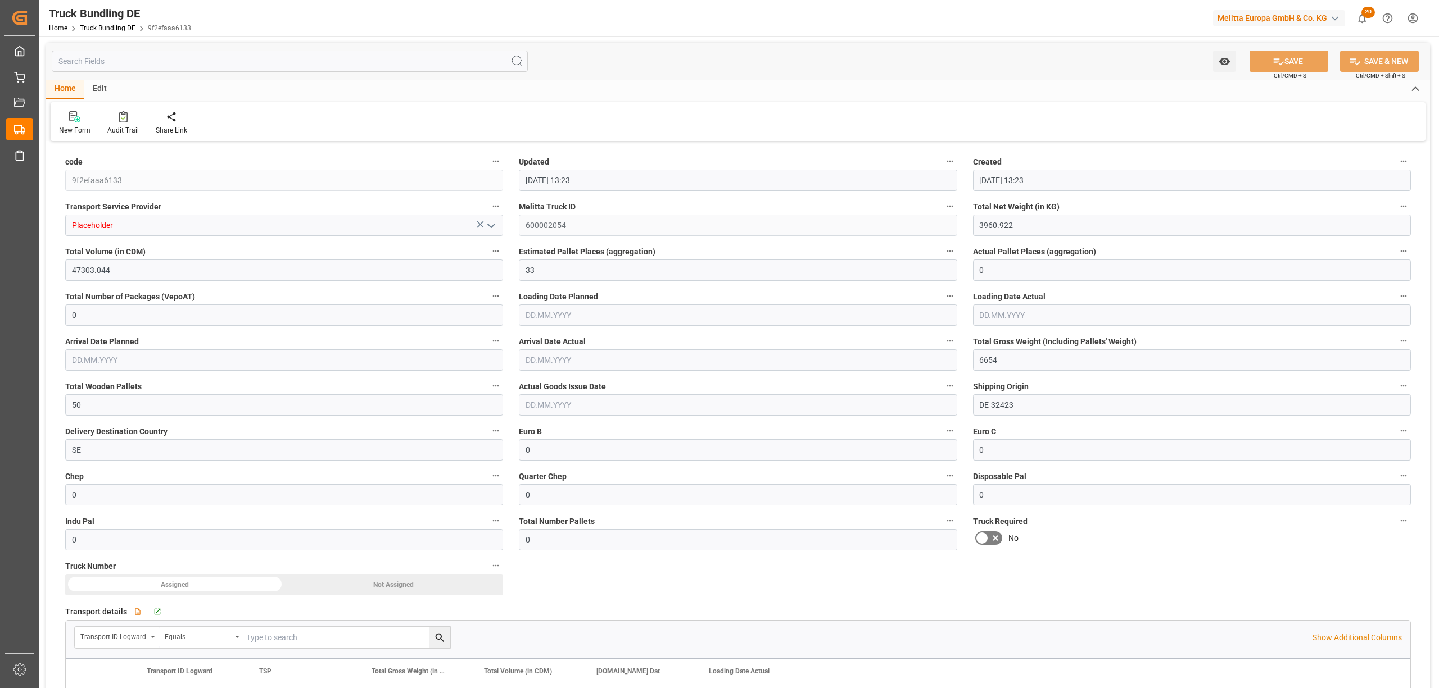
type input "[DATE]"
